Goal: Task Accomplishment & Management: Complete application form

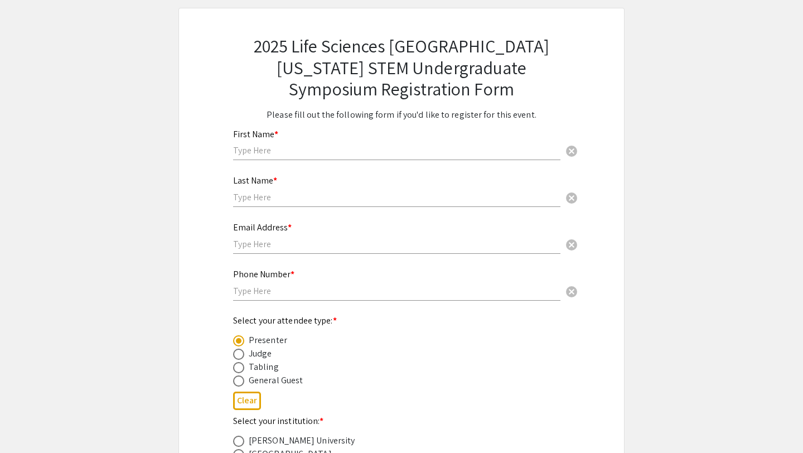
scroll to position [35, 0]
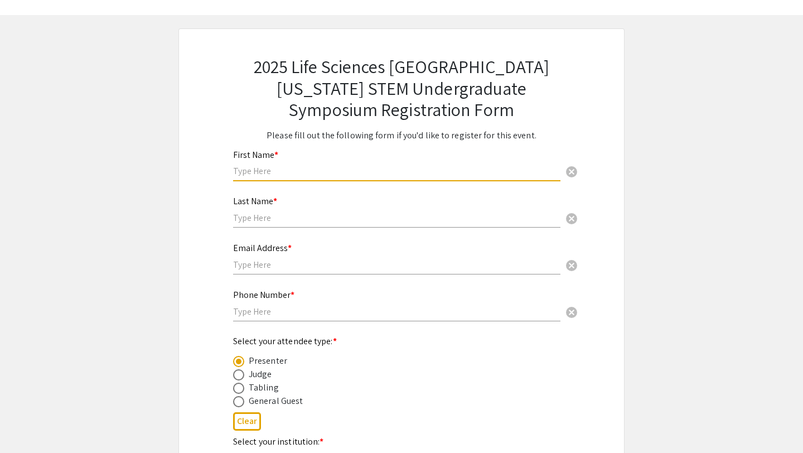
click at [295, 172] on input "text" at bounding box center [396, 171] width 327 height 12
type input "Khushi"
click at [259, 220] on input "text" at bounding box center [396, 218] width 327 height 12
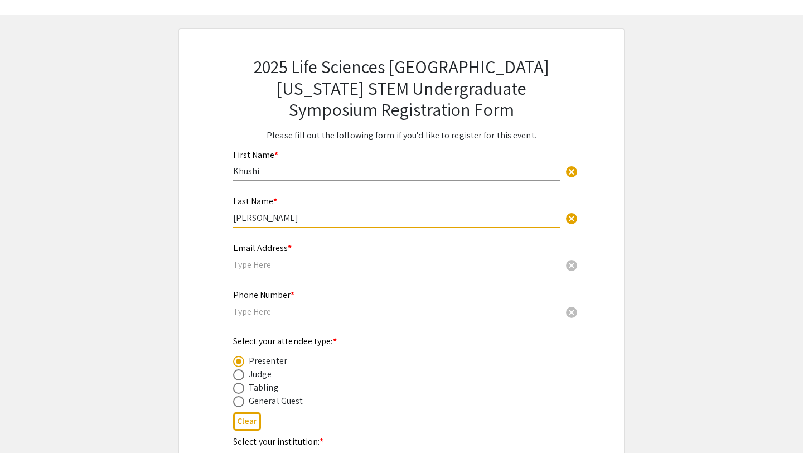
type input "[PERSON_NAME]"
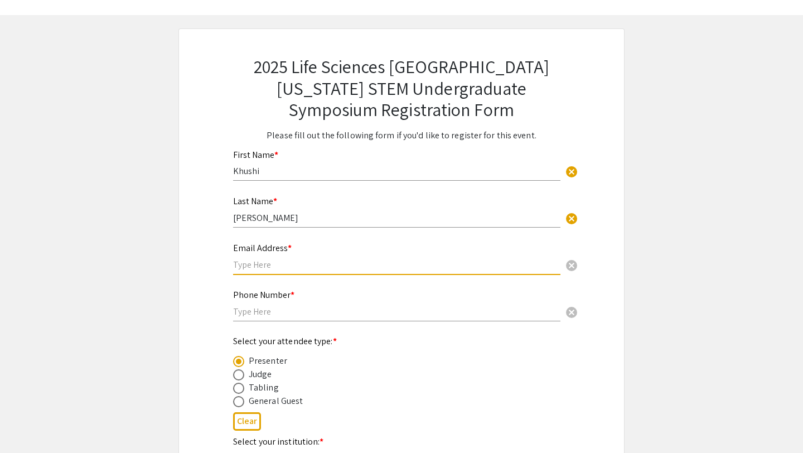
click at [256, 267] on input "text" at bounding box center [396, 265] width 327 height 12
type input "[EMAIL_ADDRESS][DOMAIN_NAME]"
click at [251, 326] on div "Phone Number * cancel" at bounding box center [396, 306] width 327 height 54
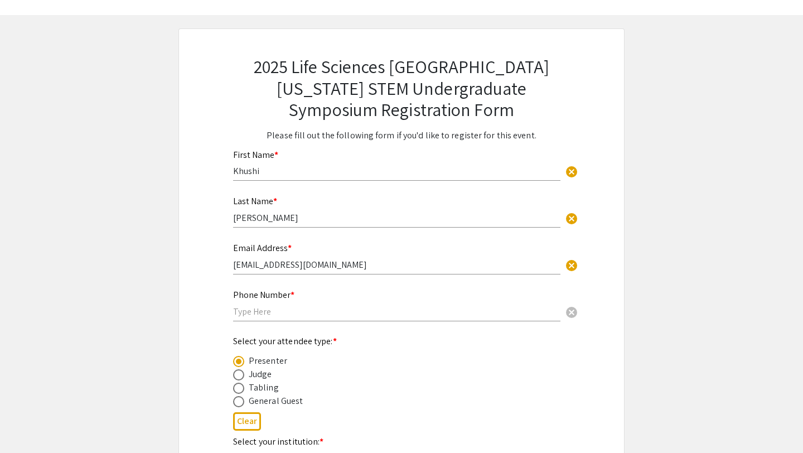
click at [243, 315] on input "text" at bounding box center [396, 312] width 327 height 12
type input "[PHONE_NUMBER]"
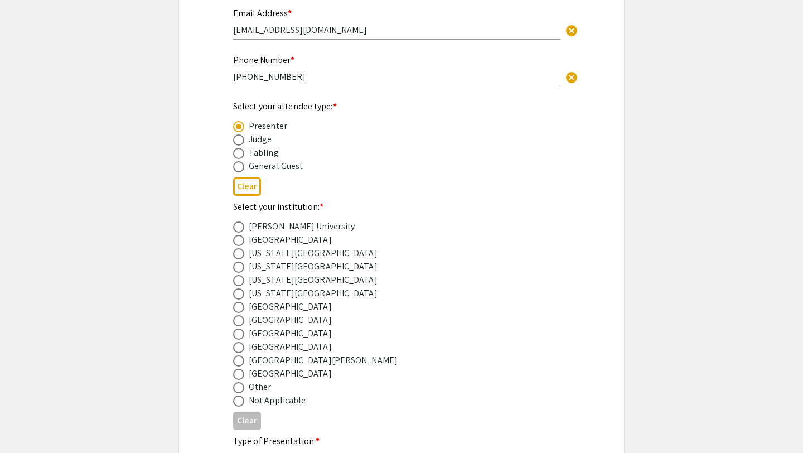
scroll to position [283, 0]
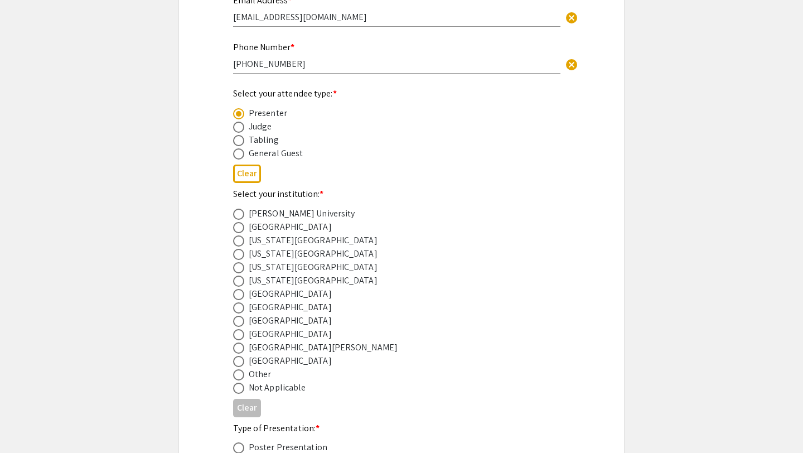
click at [240, 326] on span at bounding box center [238, 321] width 11 height 11
click at [240, 326] on input "radio" at bounding box center [238, 321] width 11 height 11
radio input "true"
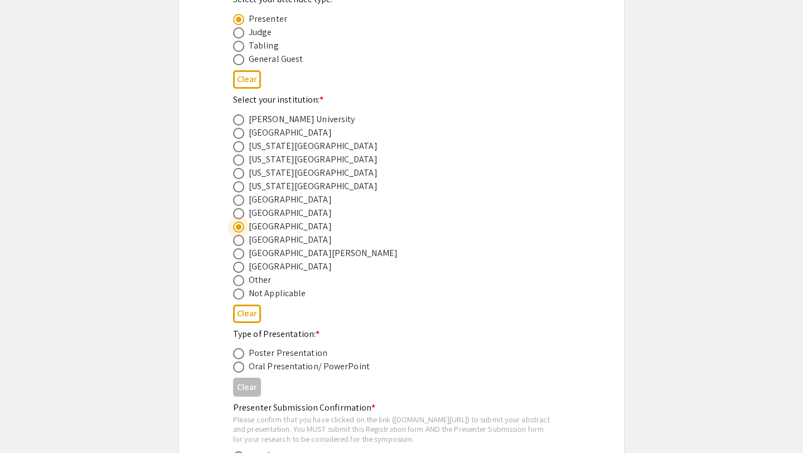
scroll to position [403, 0]
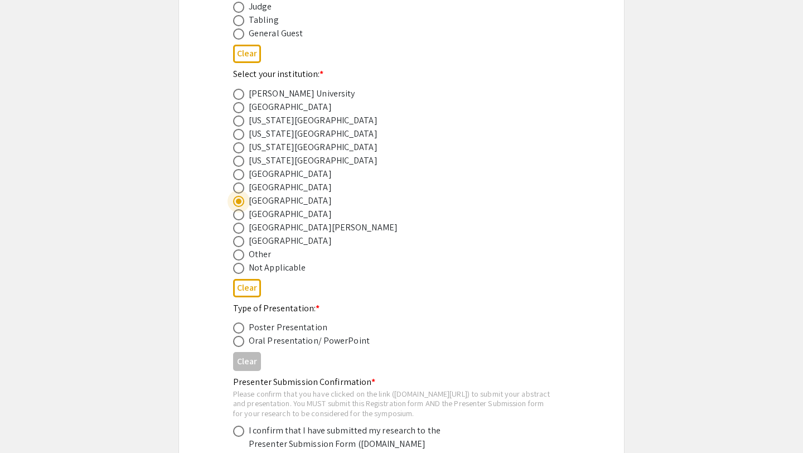
click at [240, 334] on span at bounding box center [238, 327] width 11 height 11
click at [240, 334] on input "radio" at bounding box center [238, 327] width 11 height 11
radio input "true"
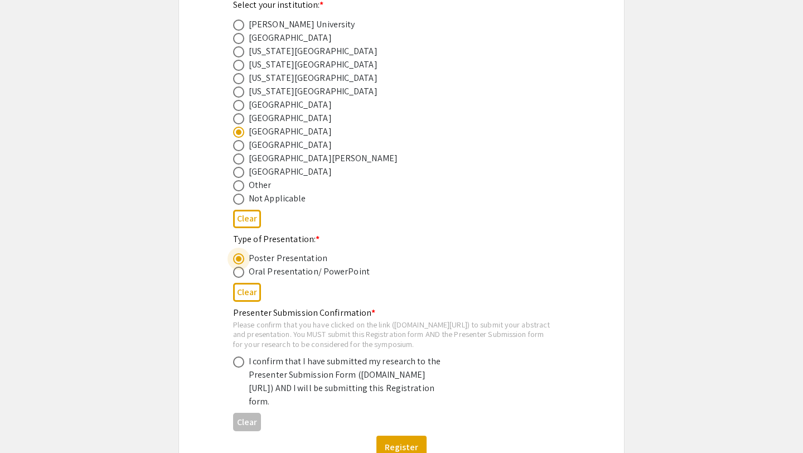
scroll to position [488, 0]
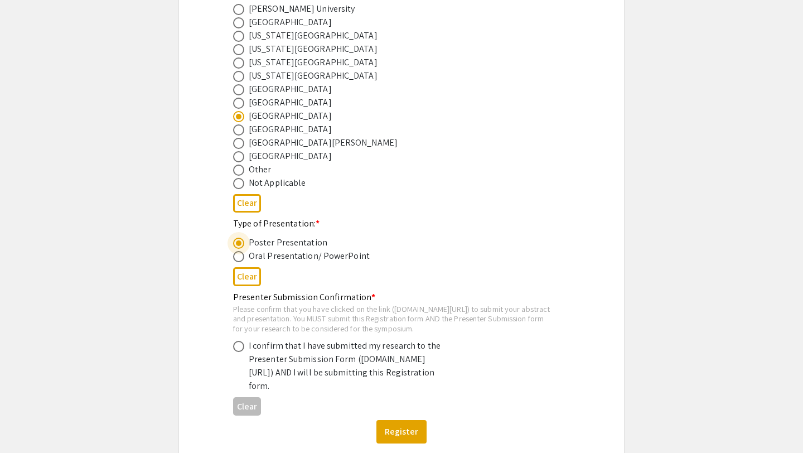
click at [234, 352] on span at bounding box center [238, 346] width 11 height 11
click at [234, 352] on input "radio" at bounding box center [238, 346] width 11 height 11
radio input "true"
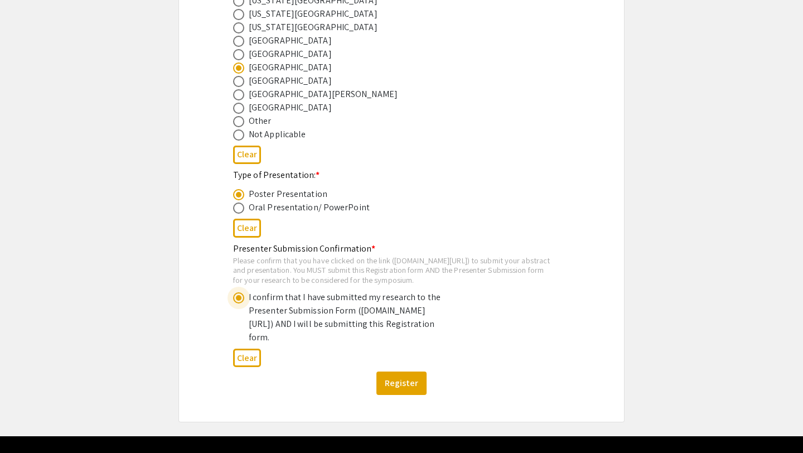
scroll to position [552, 0]
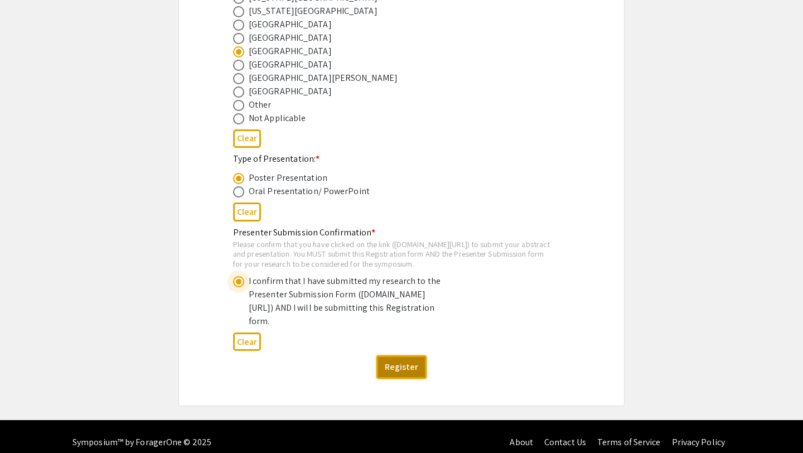
click at [403, 379] on button "Register" at bounding box center [402, 366] width 50 height 23
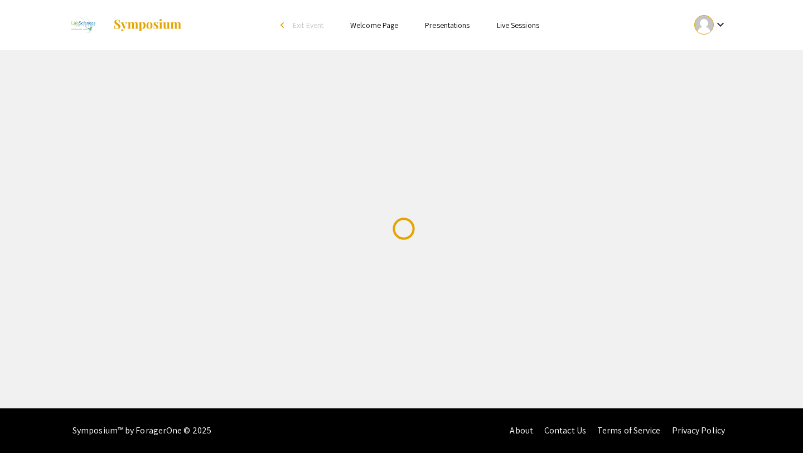
scroll to position [0, 0]
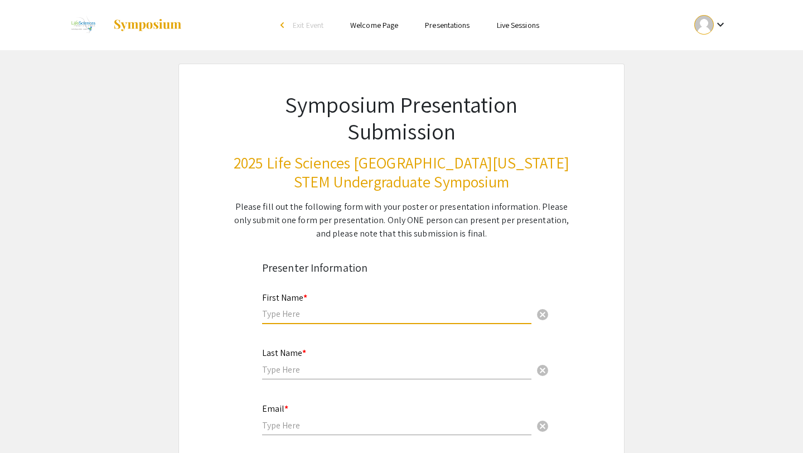
click at [302, 319] on input "text" at bounding box center [396, 314] width 269 height 12
type input "Khushi"
type input "[PERSON_NAME]"
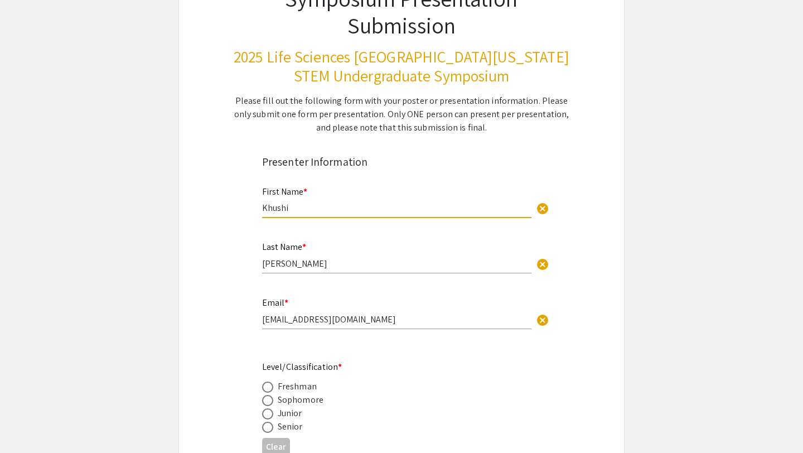
scroll to position [128, 0]
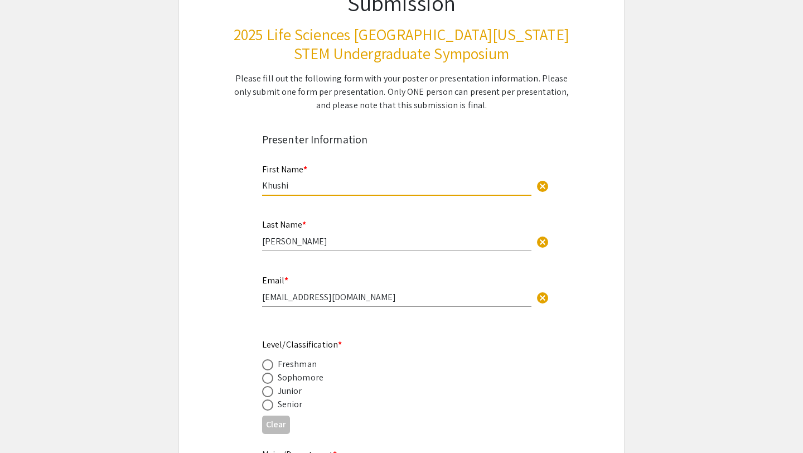
click at [296, 291] on div "Email * [EMAIL_ADDRESS][DOMAIN_NAME] cancel" at bounding box center [396, 285] width 269 height 42
click at [296, 292] on input "[EMAIL_ADDRESS][DOMAIN_NAME]" at bounding box center [396, 297] width 269 height 12
type input "[EMAIL_ADDRESS][DOMAIN_NAME]"
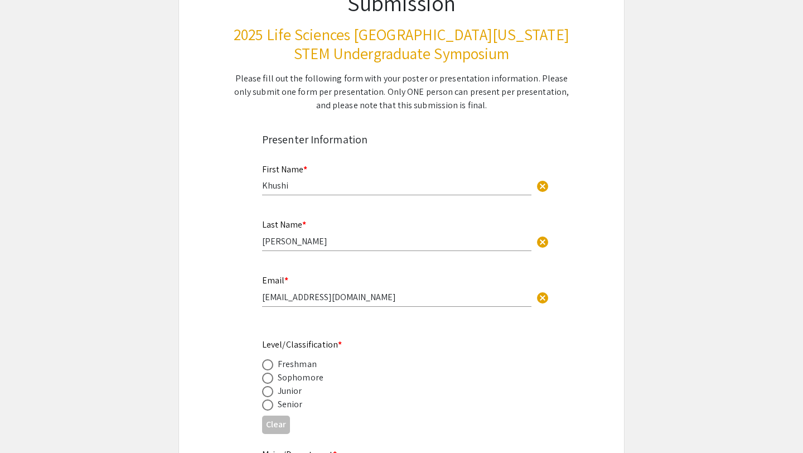
scroll to position [168, 0]
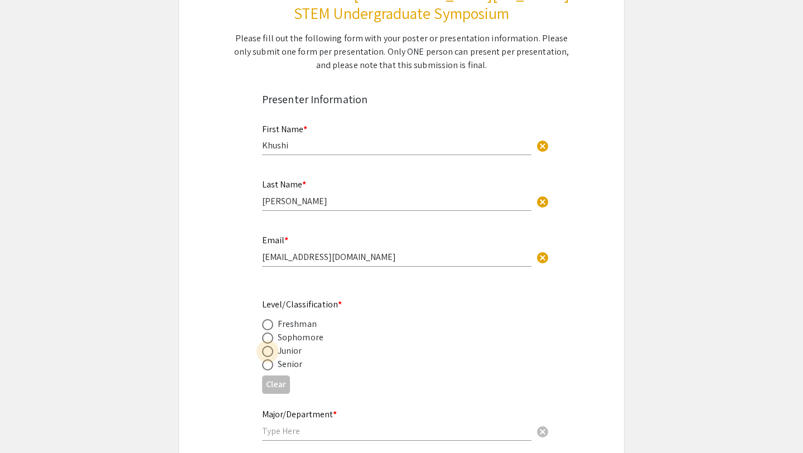
click at [268, 354] on span at bounding box center [267, 351] width 11 height 11
click at [268, 354] on input "radio" at bounding box center [267, 351] width 11 height 11
radio input "true"
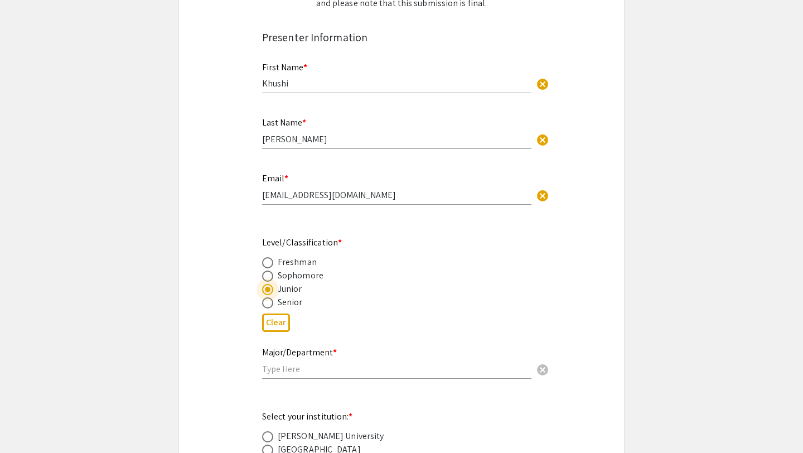
scroll to position [244, 0]
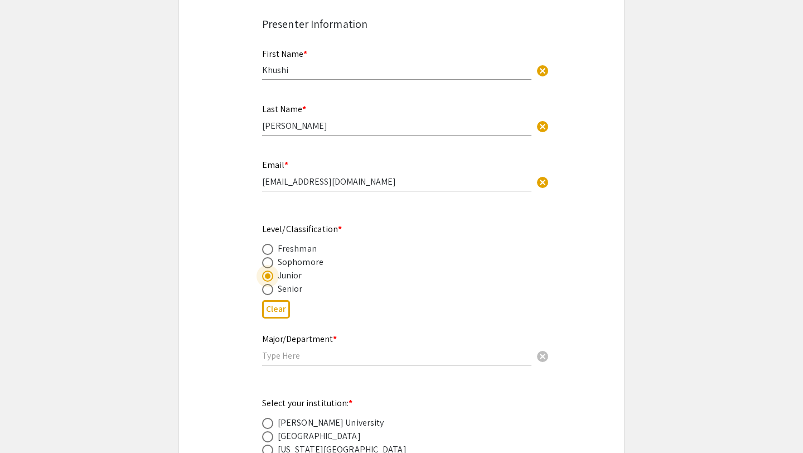
click at [290, 368] on div "Major/Department * cancel" at bounding box center [396, 350] width 269 height 54
click at [285, 360] on input "text" at bounding box center [396, 356] width 269 height 12
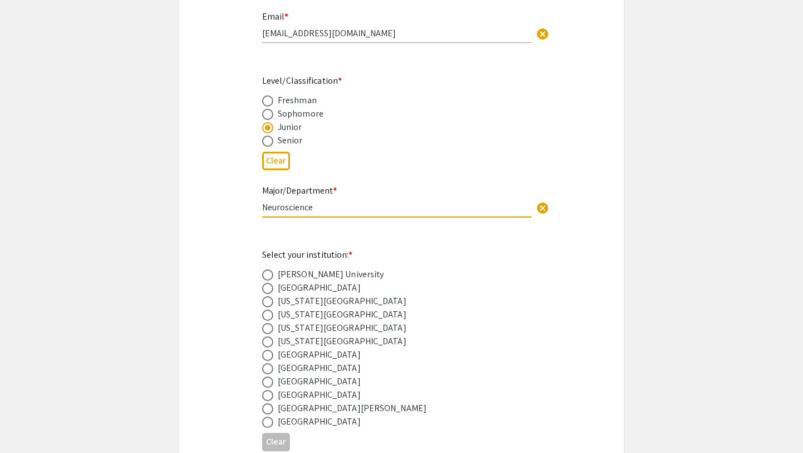
scroll to position [408, 0]
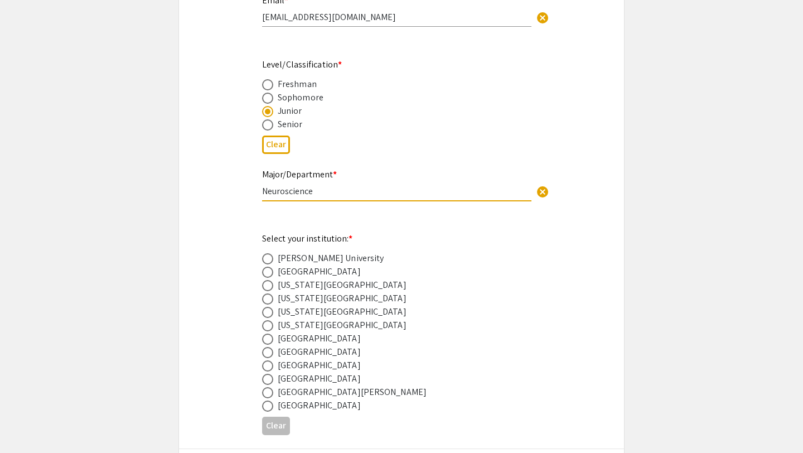
type input "Neuroscience"
click at [265, 370] on span at bounding box center [267, 365] width 11 height 11
click at [265, 370] on input "radio" at bounding box center [267, 365] width 11 height 11
radio input "true"
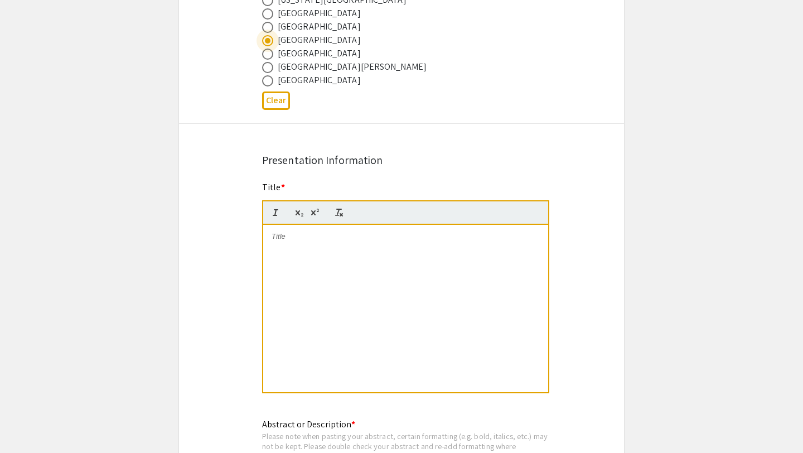
scroll to position [765, 0]
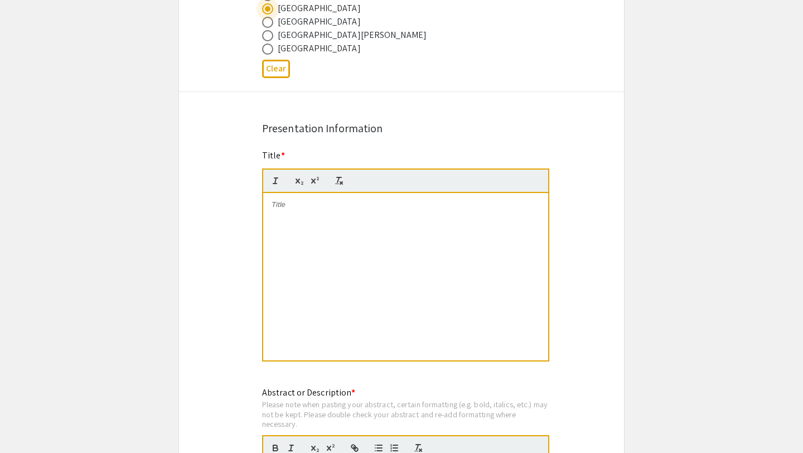
click at [303, 262] on div at bounding box center [405, 276] width 285 height 167
click at [391, 240] on div "Can Anti-Tau Monoclonal Antibodies (mAbs) Prevent Alzheimer's?" at bounding box center [405, 276] width 285 height 167
click at [318, 209] on strong "Can Anti-Tau Monoclonal Antibodies (mAbs) Prevent Alzheimer's?" at bounding box center [388, 204] width 232 height 8
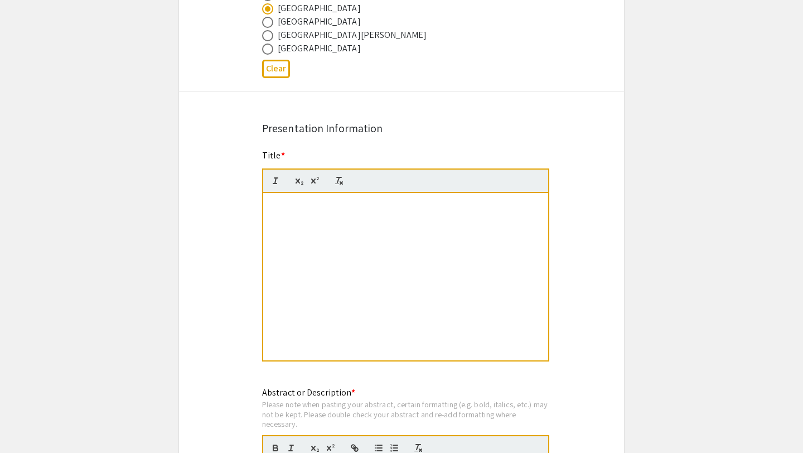
click at [347, 238] on div "Can Anti-Tau Monoclonal Antibodies (mAbs) Prevent Alzheimer's?" at bounding box center [405, 276] width 285 height 167
click at [310, 204] on strong "Can Anti-Tau Monoclonal Antibodies (mAbs) Prevent Alzheimer's?" at bounding box center [388, 204] width 232 height 8
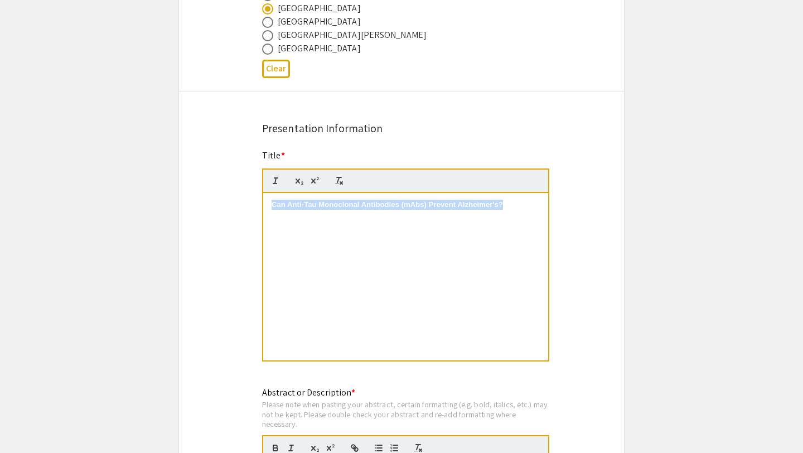
click at [310, 204] on strong "Can Anti-Tau Monoclonal Antibodies (mAbs) Prevent Alzheimer's?" at bounding box center [388, 204] width 232 height 8
copy strong "Can Anti-Tau Monoclonal Antibodies (mAbs) Prevent Alzheimer's?"
click at [275, 206] on span "Can Anti-Tau Monoclonal Antibodies (mAbs) Prevent Alzheimer's?" at bounding box center [379, 204] width 215 height 8
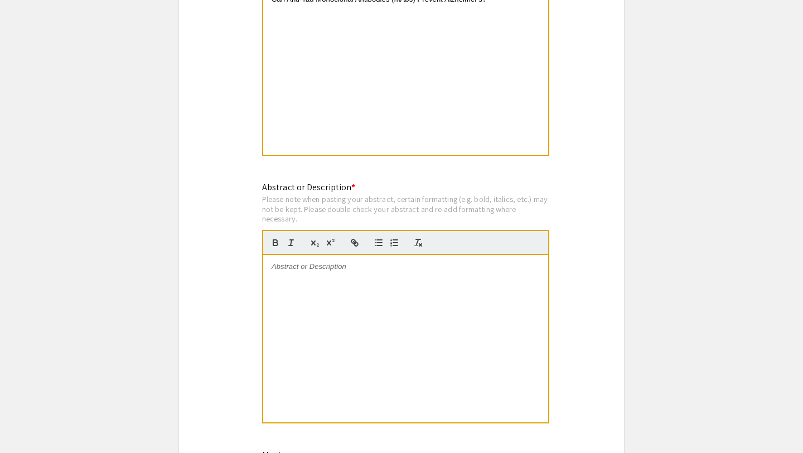
scroll to position [1008, 0]
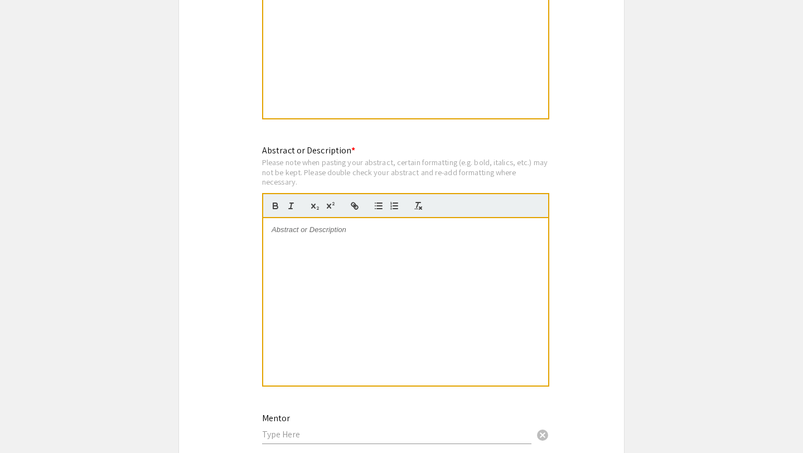
click at [338, 250] on div at bounding box center [405, 301] width 285 height 167
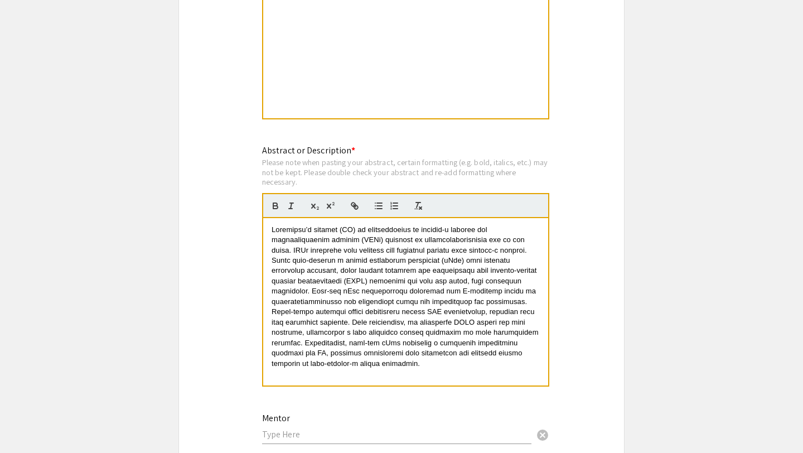
scroll to position [3, 0]
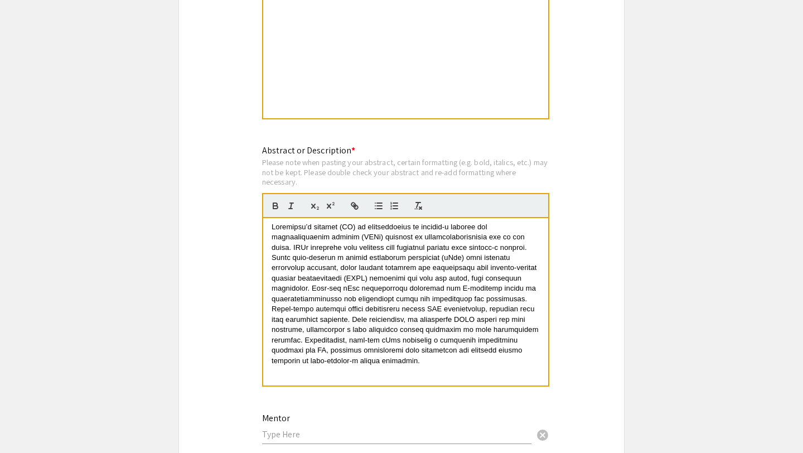
click at [721, 312] on app-submissions "Symposium Presentation Submission 2025 Life Sciences [GEOGRAPHIC_DATA][US_STATE…" at bounding box center [401, 62] width 803 height 2013
click at [685, 293] on app-submissions "Symposium Presentation Submission 2025 Life Sciences [GEOGRAPHIC_DATA][US_STATE…" at bounding box center [401, 62] width 803 height 2013
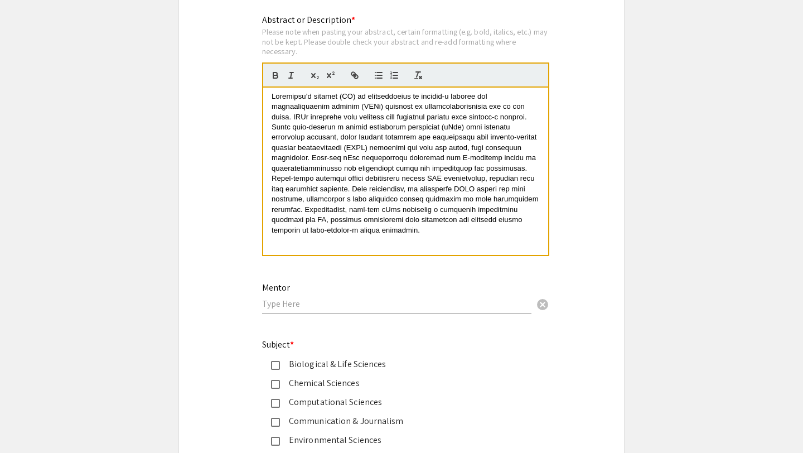
scroll to position [1184, 0]
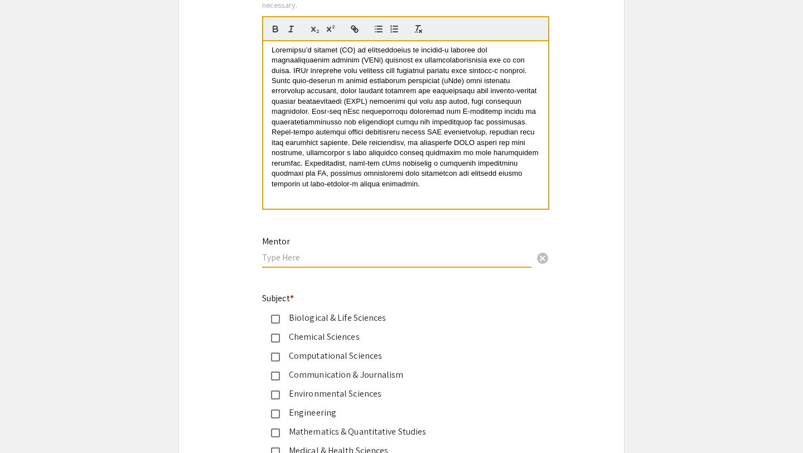
click at [434, 259] on input "text" at bounding box center [396, 258] width 269 height 12
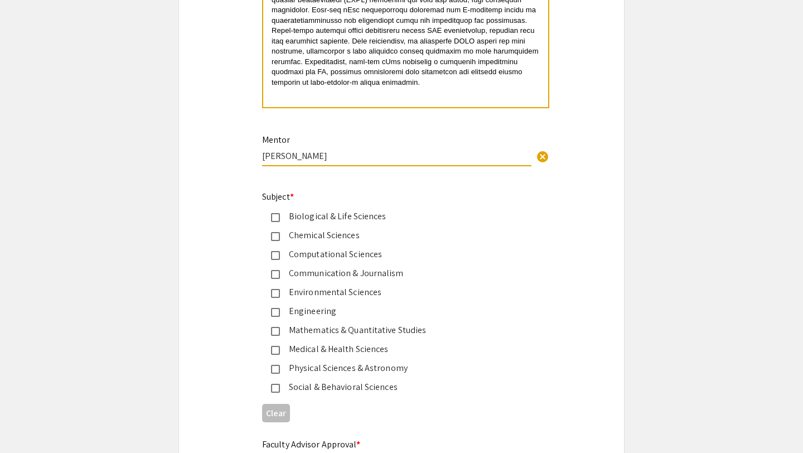
scroll to position [1293, 0]
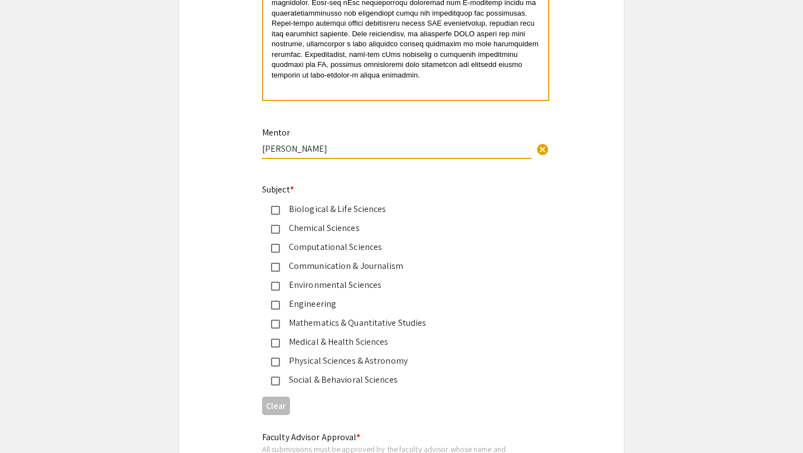
type input "[PERSON_NAME]"
click at [274, 211] on mat-pseudo-checkbox at bounding box center [275, 210] width 9 height 9
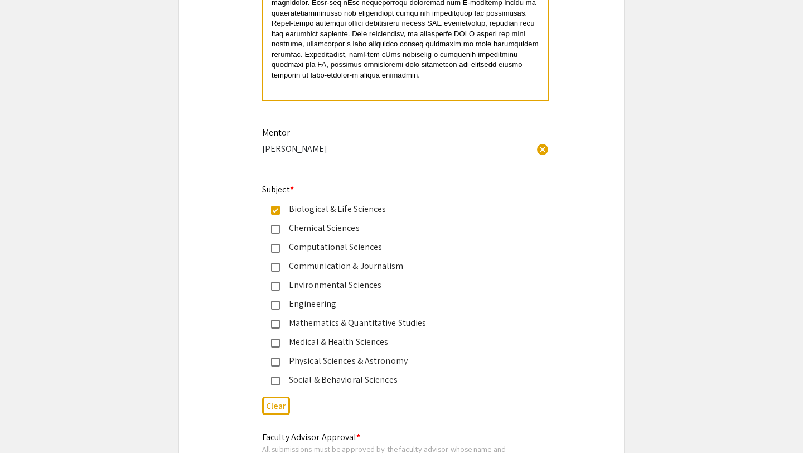
click at [281, 349] on div "Medical & Health Sciences" at bounding box center [397, 341] width 234 height 13
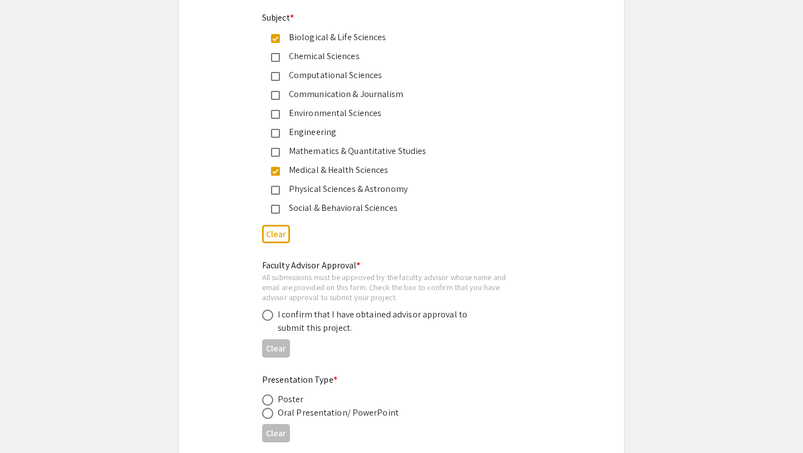
scroll to position [1474, 0]
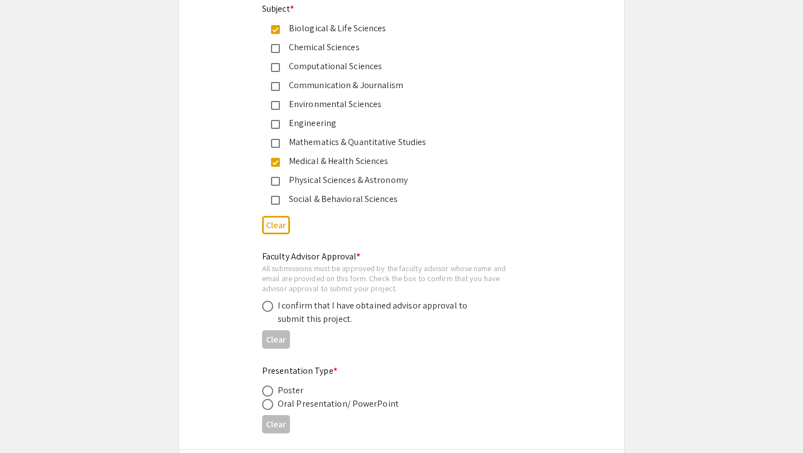
click at [315, 326] on div "I confirm that I have obtained advisor approval to submit this project." at bounding box center [375, 312] width 195 height 27
click at [271, 316] on div "I confirm that I have obtained advisor approval to submit this project." at bounding box center [392, 312] width 261 height 27
click at [266, 312] on span at bounding box center [267, 306] width 11 height 11
click at [266, 312] on input "radio" at bounding box center [267, 306] width 11 height 11
radio input "true"
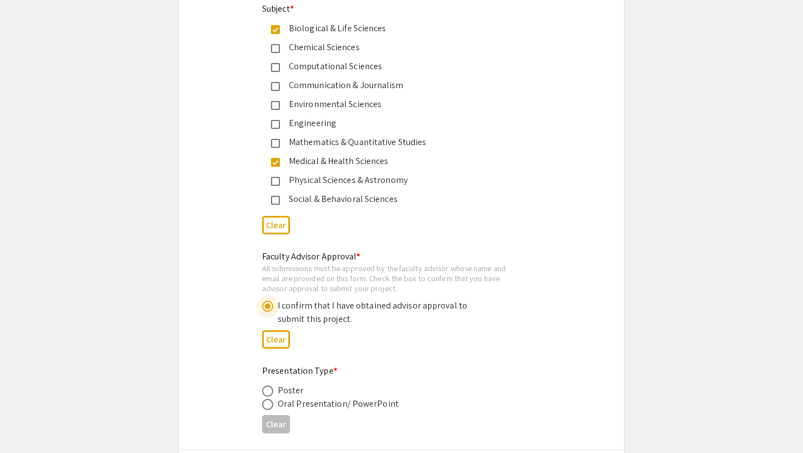
click at [269, 392] on span at bounding box center [267, 390] width 11 height 11
click at [269, 392] on input "radio" at bounding box center [267, 390] width 11 height 11
radio input "true"
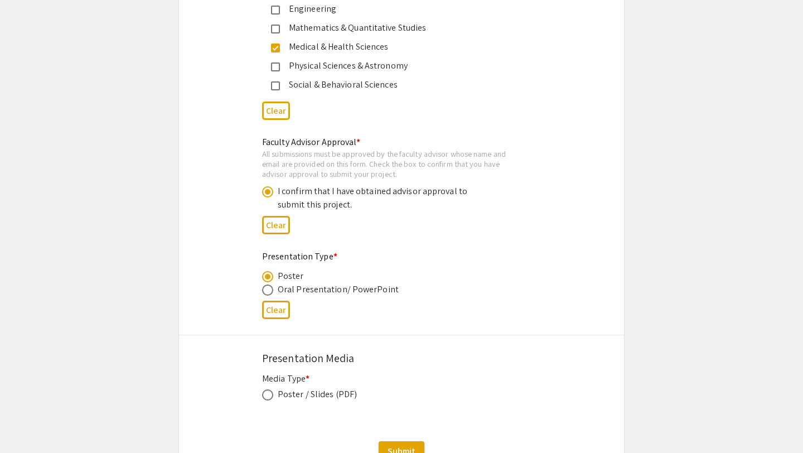
scroll to position [1685, 0]
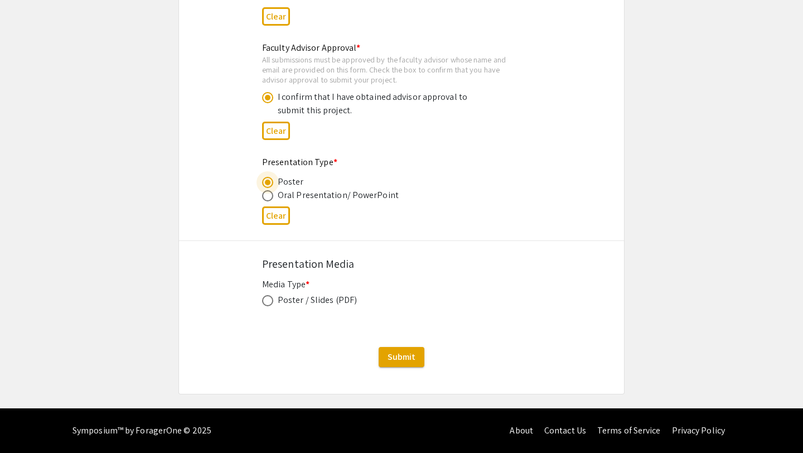
click at [269, 300] on span at bounding box center [267, 300] width 11 height 11
click at [269, 300] on input "radio" at bounding box center [267, 300] width 11 height 11
radio input "true"
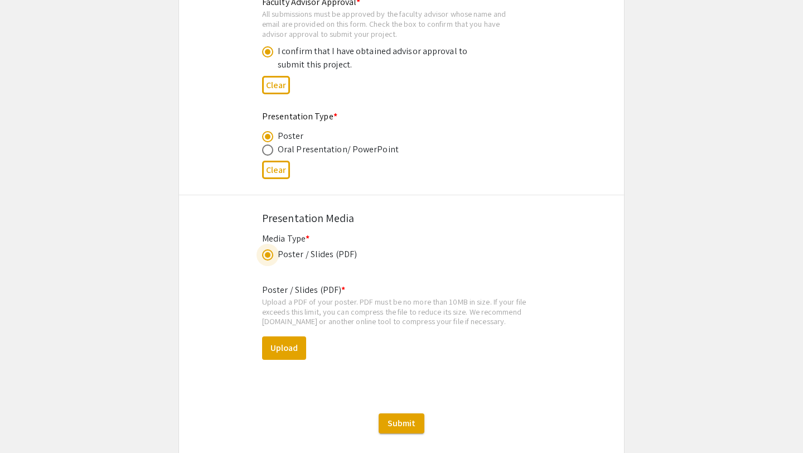
scroll to position [1753, 0]
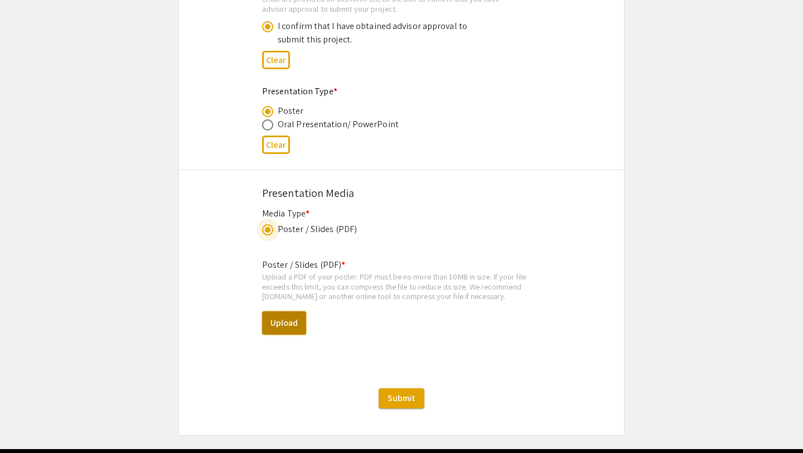
click at [300, 329] on button "Upload" at bounding box center [284, 322] width 44 height 23
click at [278, 327] on button "Upload" at bounding box center [284, 322] width 44 height 23
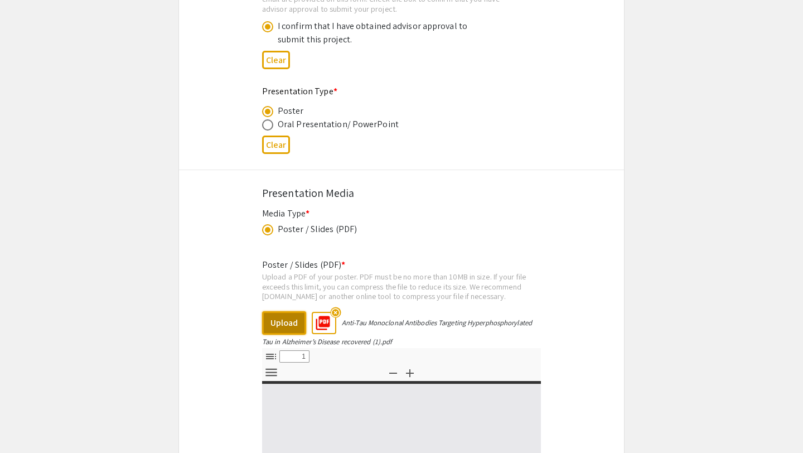
select select "custom"
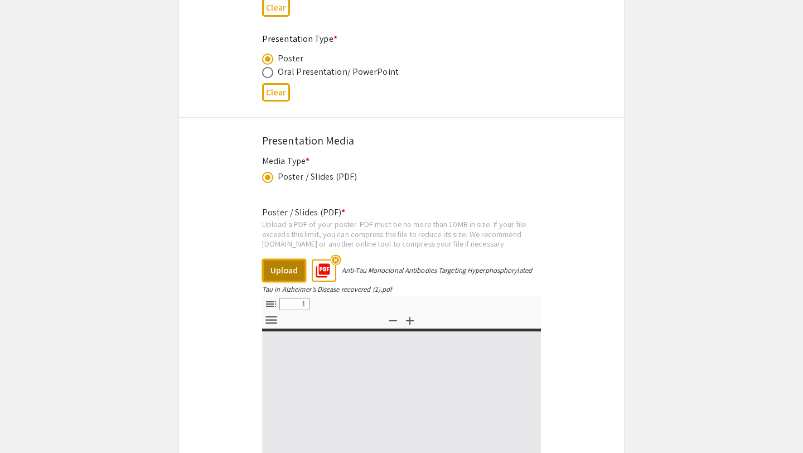
type input "0"
select select "custom"
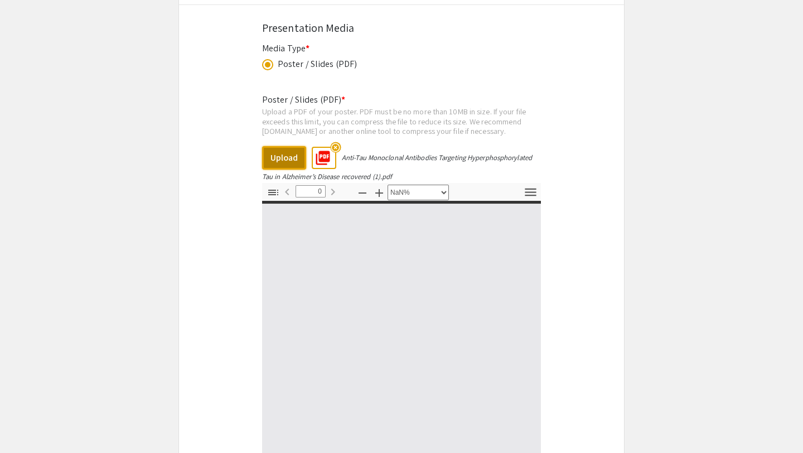
type input "1"
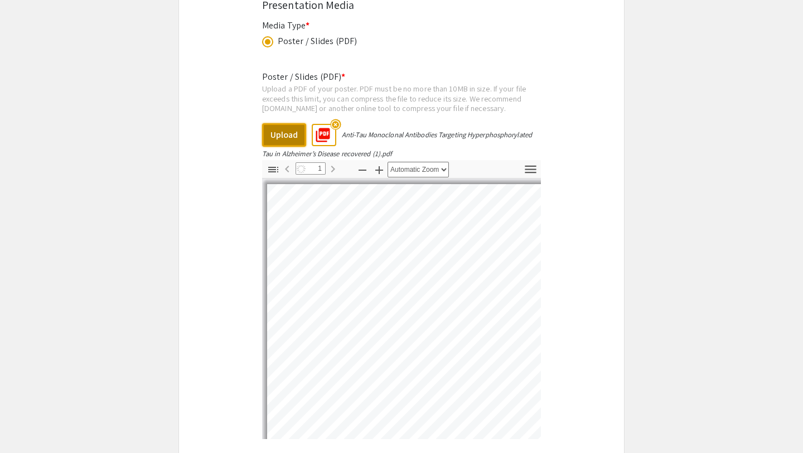
scroll to position [2000, 0]
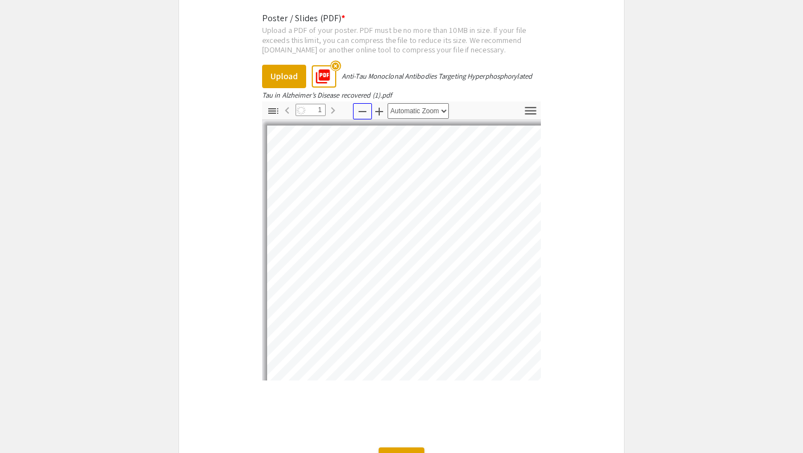
click at [358, 115] on icon "button" at bounding box center [362, 111] width 13 height 13
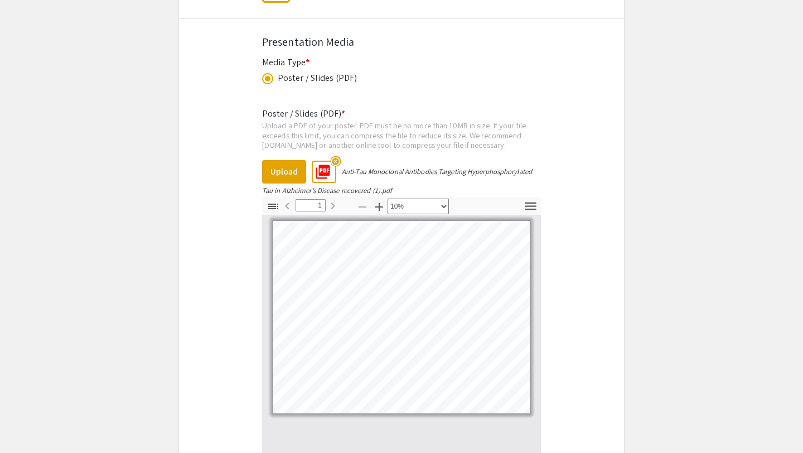
scroll to position [1903, 0]
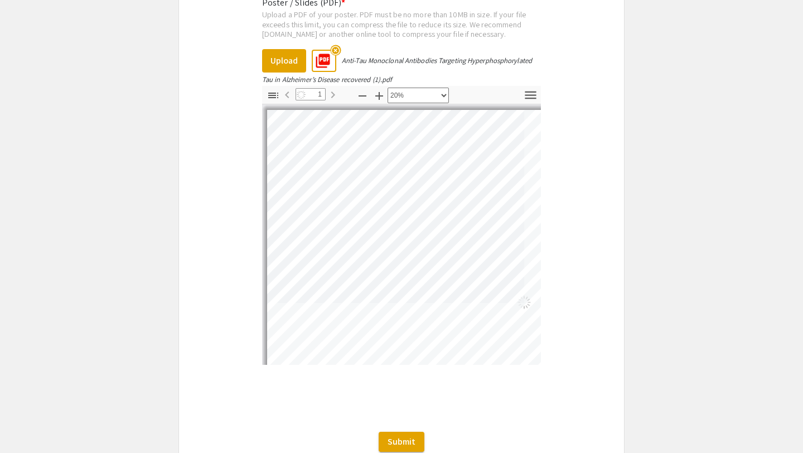
scroll to position [136, 245]
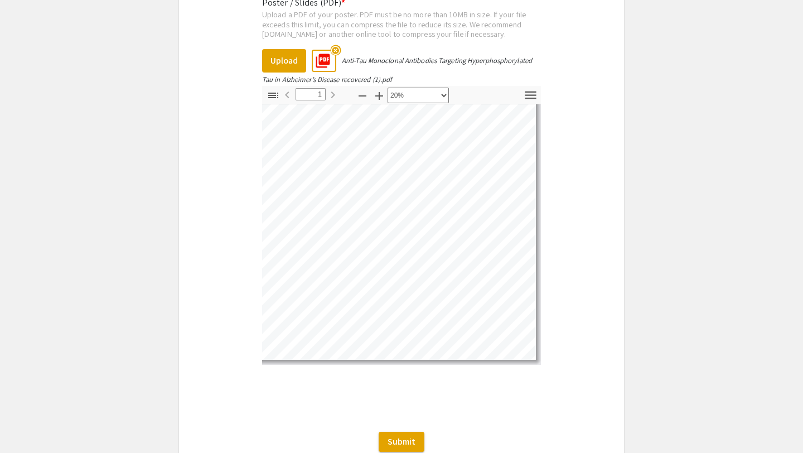
select select "custom"
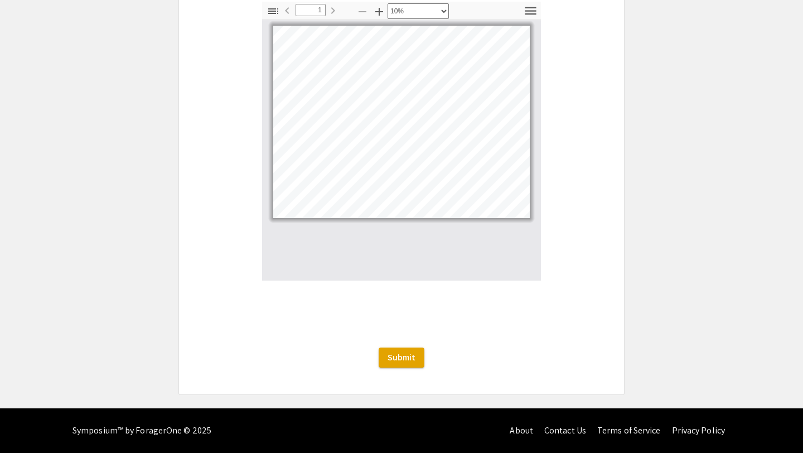
scroll to position [2102, 0]
click at [404, 360] on span "Submit" at bounding box center [402, 357] width 28 height 12
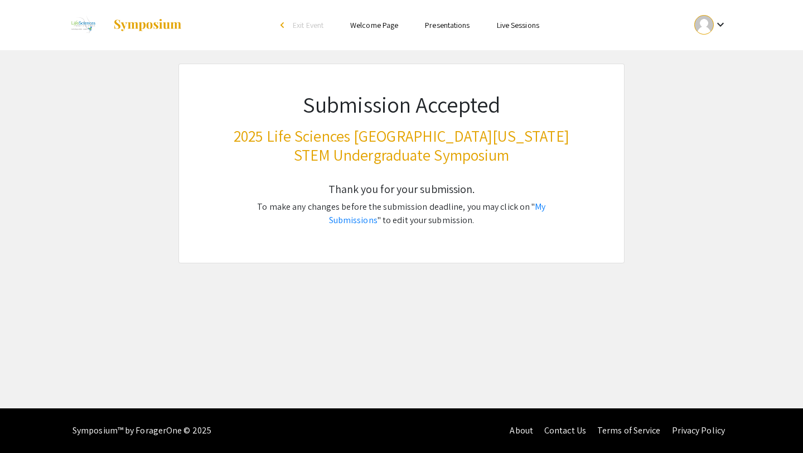
click at [720, 26] on mat-icon "keyboard_arrow_down" at bounding box center [720, 24] width 13 height 13
click at [720, 25] on div at bounding box center [401, 226] width 803 height 453
click at [644, 321] on div "Skip navigation arrow_back_ios Exit Event Welcome Page Presentations Live Sessi…" at bounding box center [401, 204] width 803 height 408
